Goal: Transaction & Acquisition: Purchase product/service

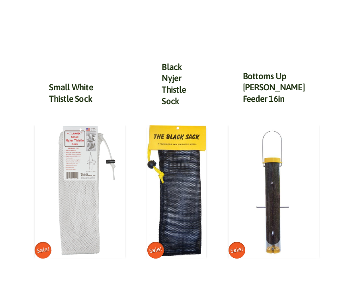
scroll to position [1684, 0]
click at [76, 209] on img at bounding box center [80, 190] width 90 height 135
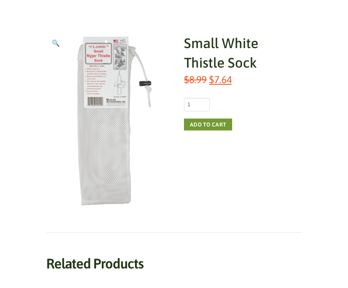
scroll to position [110, 0]
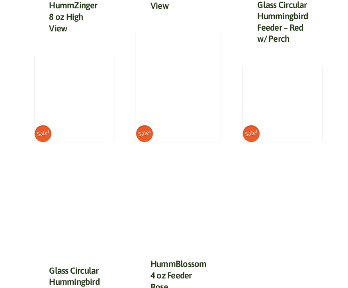
scroll to position [148, 0]
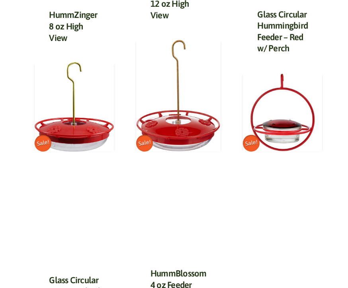
click at [80, 134] on img at bounding box center [74, 107] width 79 height 90
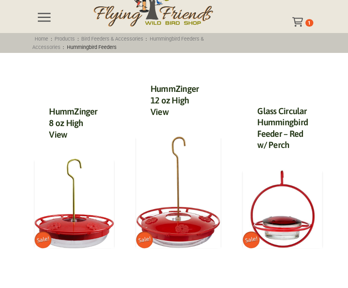
scroll to position [0, 0]
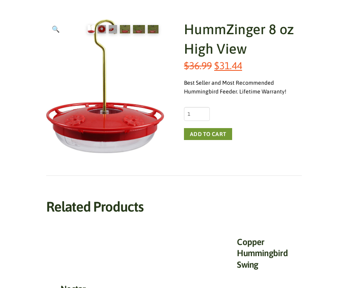
scroll to position [124, 0]
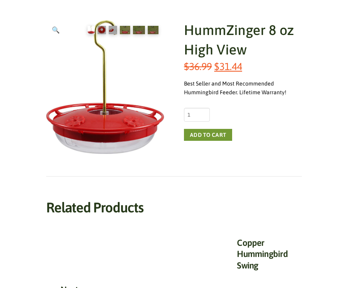
click at [217, 132] on button "Add to cart" at bounding box center [208, 135] width 48 height 12
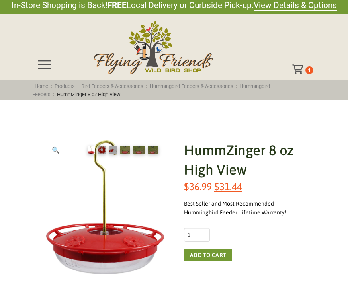
scroll to position [0, 0]
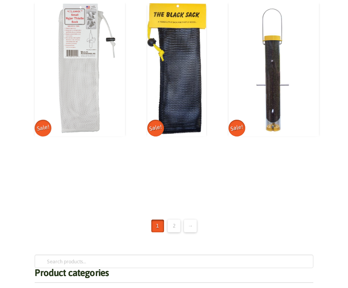
scroll to position [1832, 0]
click at [61, 104] on img at bounding box center [80, 68] width 90 height 135
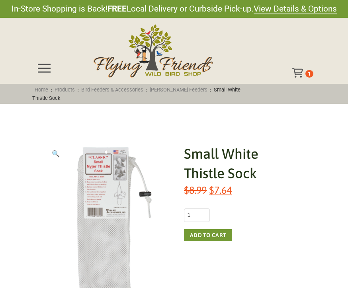
click at [215, 233] on button "Add to cart" at bounding box center [208, 235] width 48 height 12
